Goal: Check status

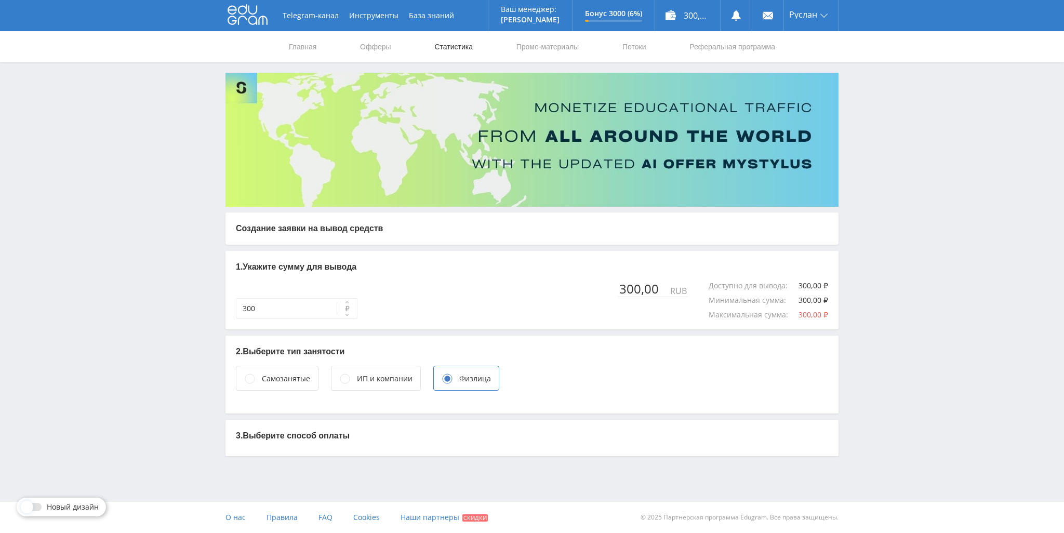
click at [440, 47] on link "Статистика" at bounding box center [453, 46] width 41 height 31
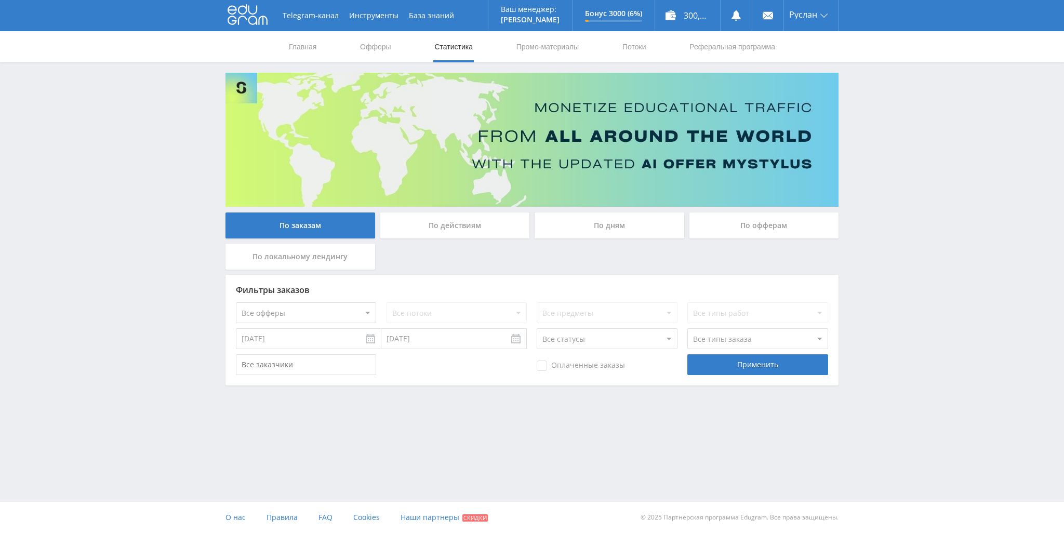
click at [506, 227] on div "По действиям" at bounding box center [455, 226] width 150 height 26
click at [0, 0] on input "По действиям" at bounding box center [0, 0] width 0 height 0
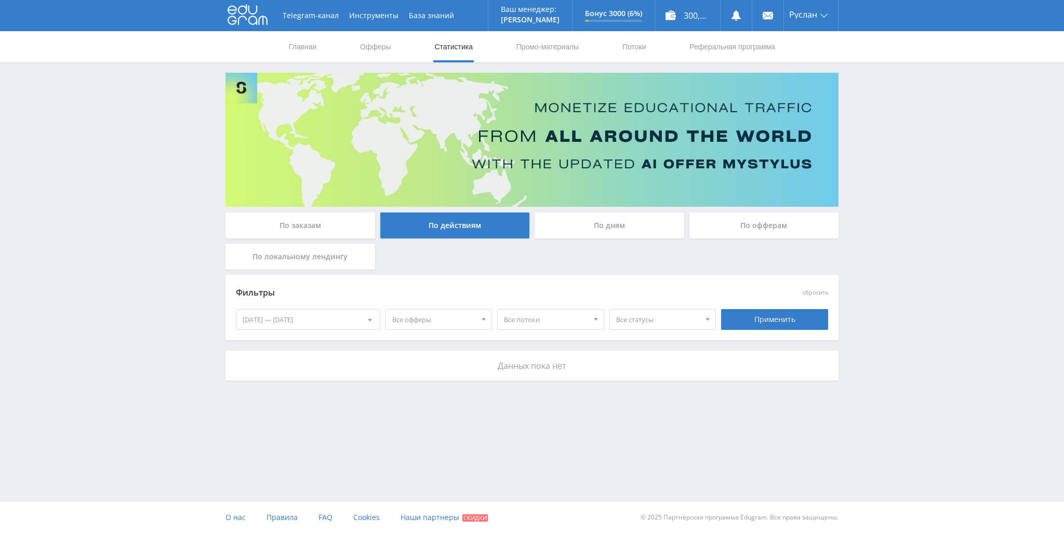
click at [605, 232] on div "По дням" at bounding box center [610, 226] width 150 height 26
click at [0, 0] on input "По дням" at bounding box center [0, 0] width 0 height 0
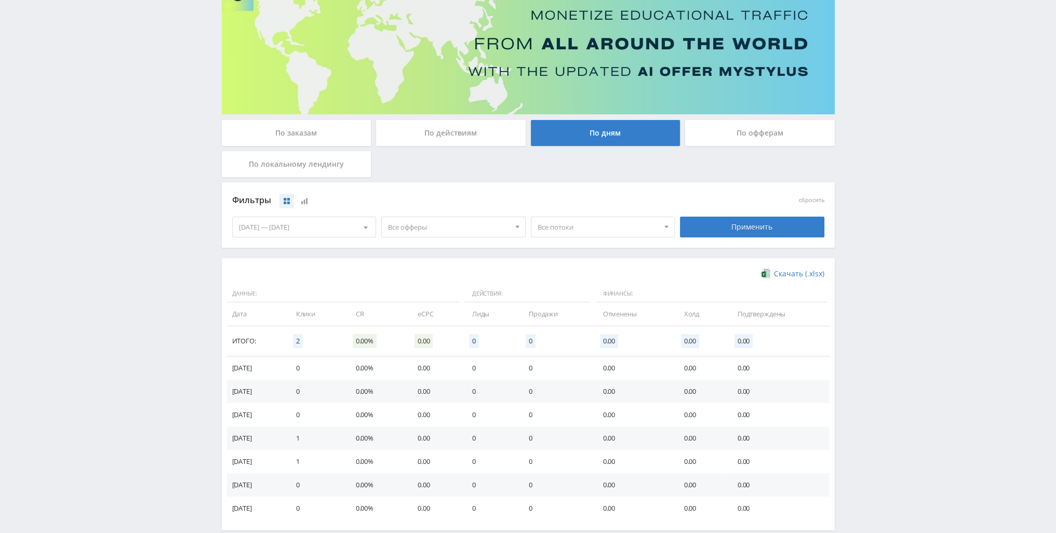
scroll to position [104, 0]
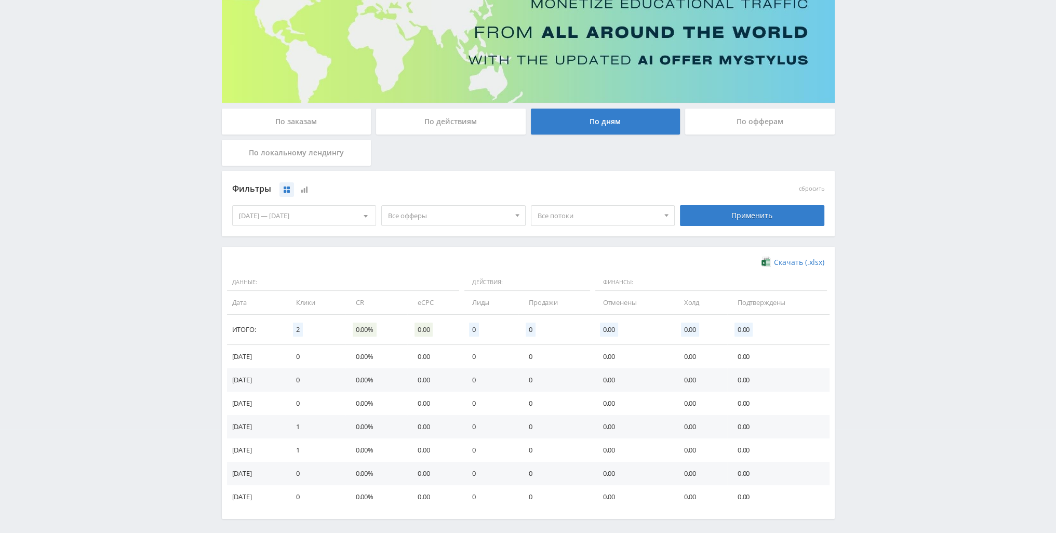
click at [750, 134] on div "По офферам" at bounding box center [760, 122] width 150 height 26
click at [0, 0] on input "По офферам" at bounding box center [0, 0] width 0 height 0
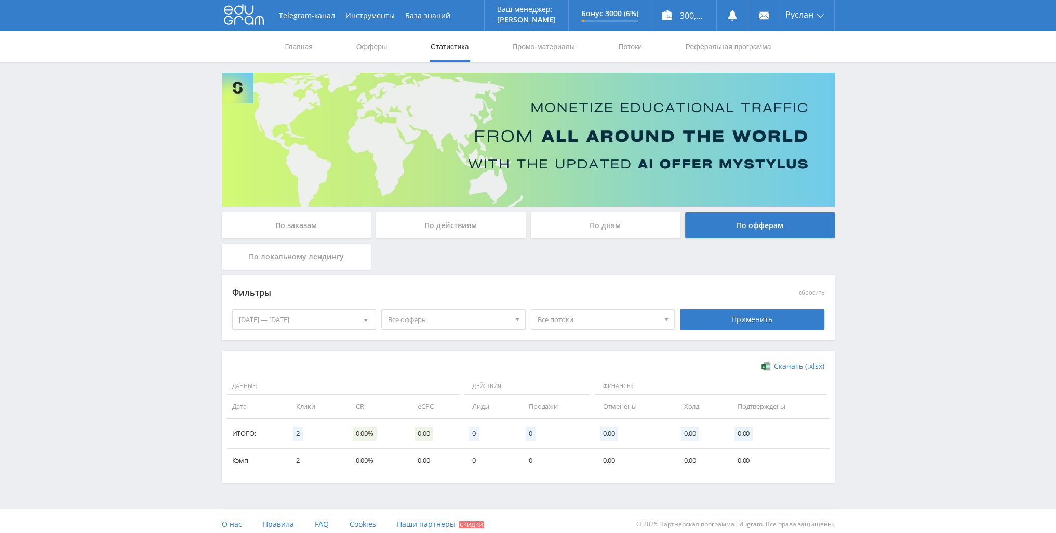
scroll to position [6, 0]
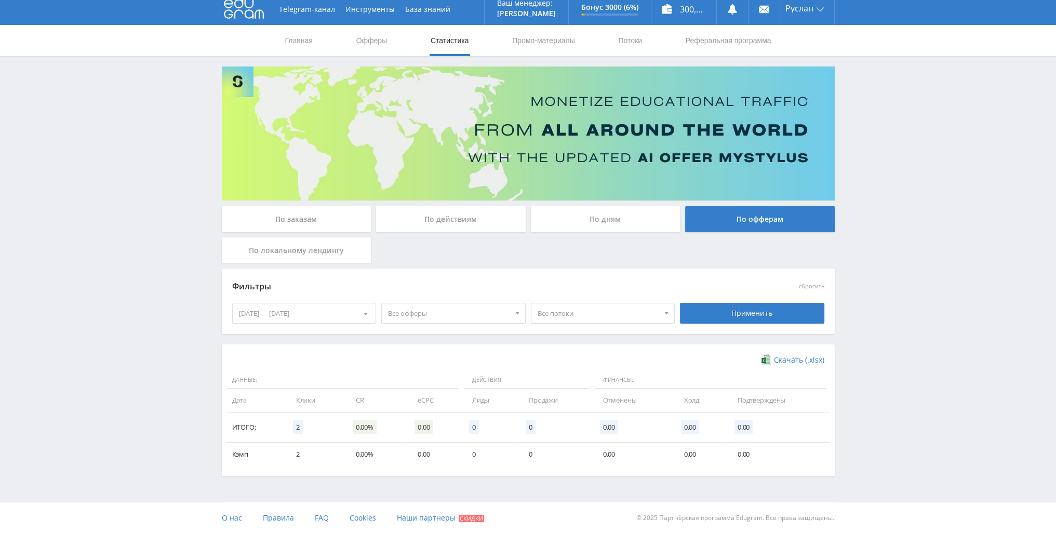
click at [339, 311] on div "[DATE] — [DATE]" at bounding box center [304, 313] width 143 height 20
click at [241, 354] on span at bounding box center [242, 356] width 5 height 5
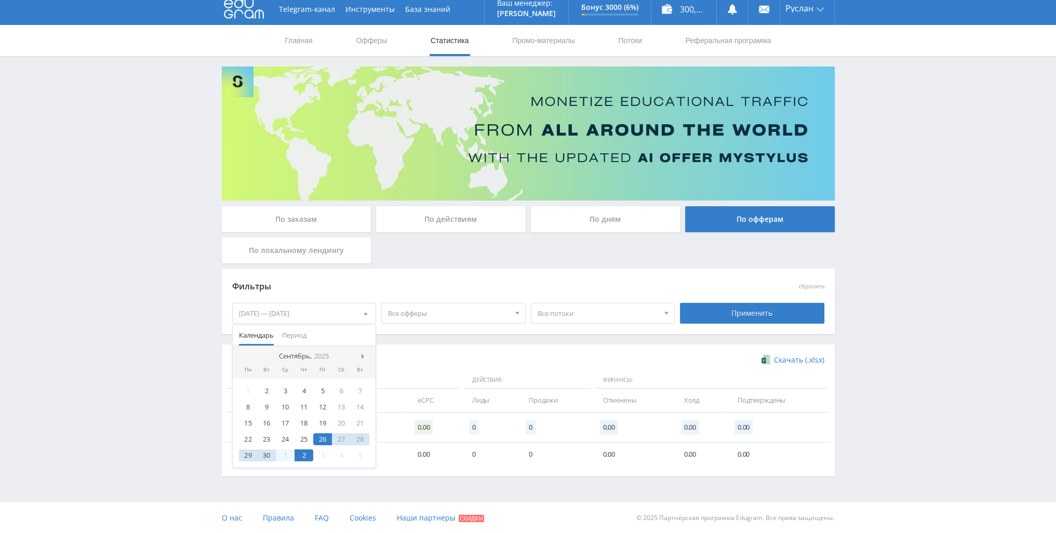
click at [241, 354] on nav "Сентябрь, 2025" at bounding box center [304, 356] width 143 height 21
click at [260, 392] on div "2" at bounding box center [266, 391] width 19 height 12
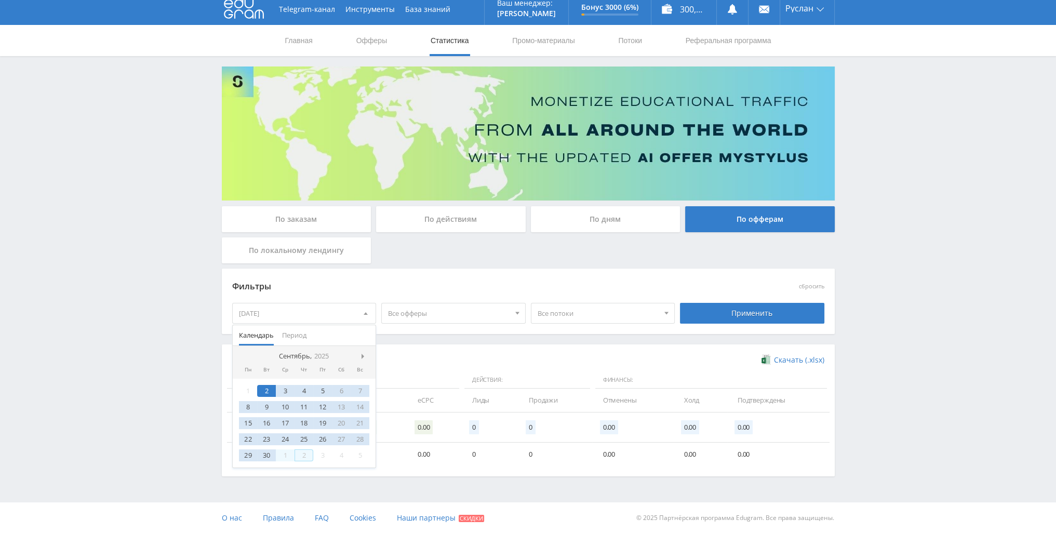
click at [304, 458] on div "2" at bounding box center [304, 455] width 19 height 12
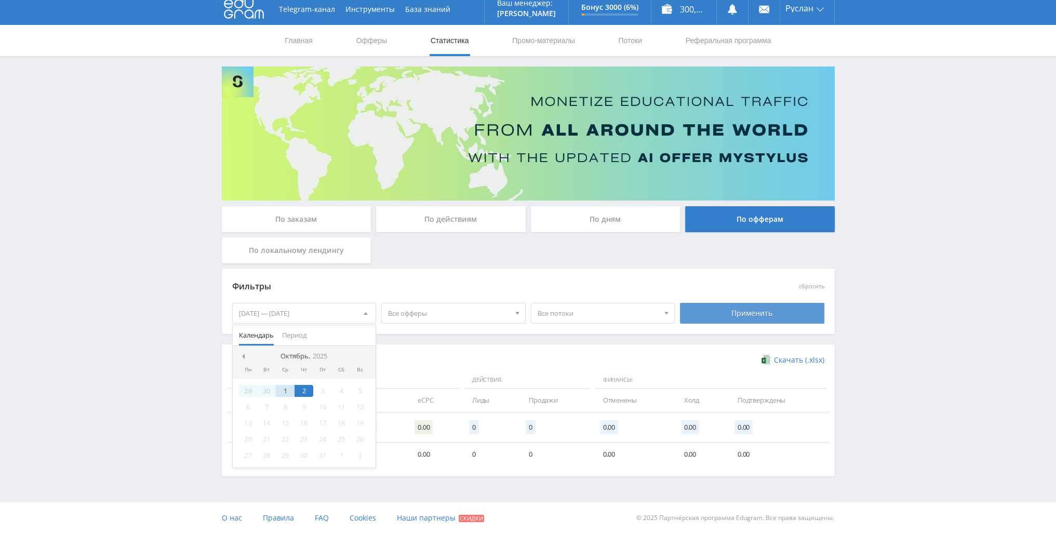
click at [713, 317] on div "Применить" at bounding box center [752, 313] width 144 height 21
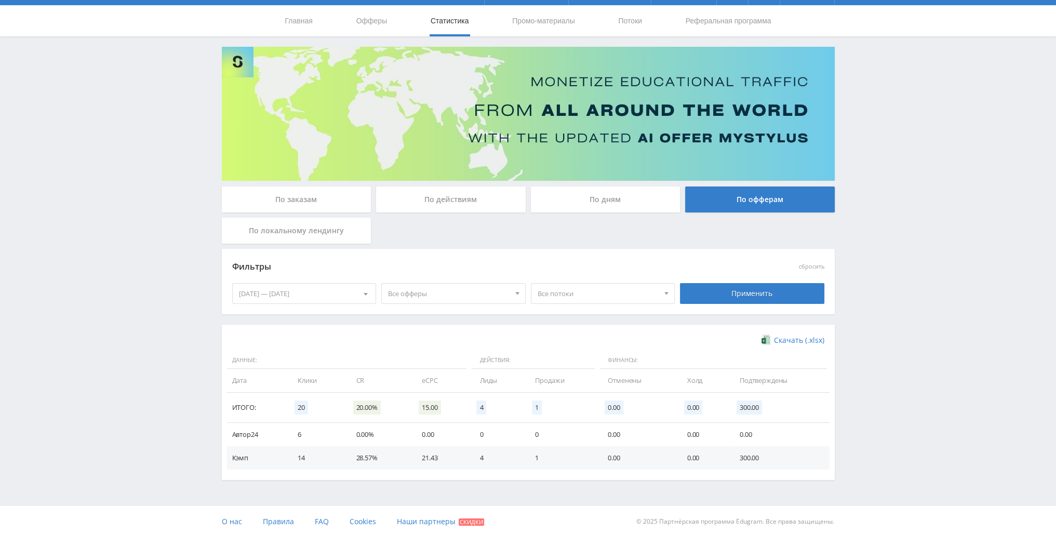
scroll to position [30, 0]
